Goal: Find specific page/section: Find specific page/section

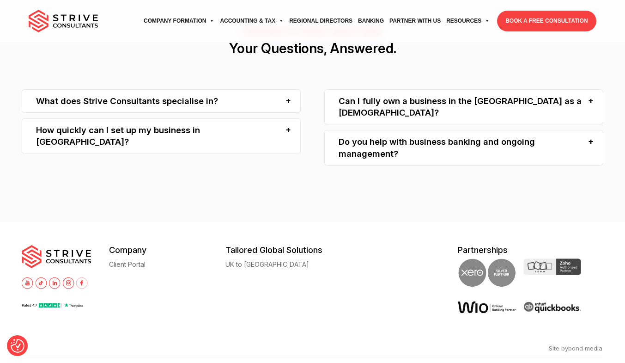
click at [55, 277] on img at bounding box center [55, 283] width 12 height 12
click at [81, 277] on img at bounding box center [82, 283] width 12 height 12
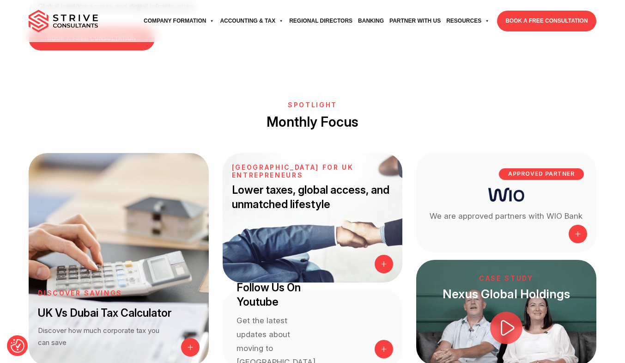
scroll to position [721, 0]
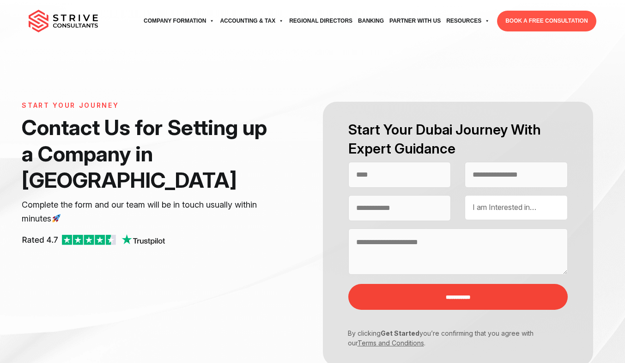
select select "Contact form"
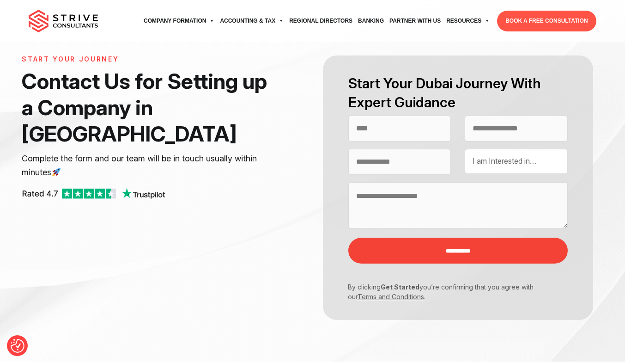
scroll to position [277, 0]
